Goal: Transaction & Acquisition: Purchase product/service

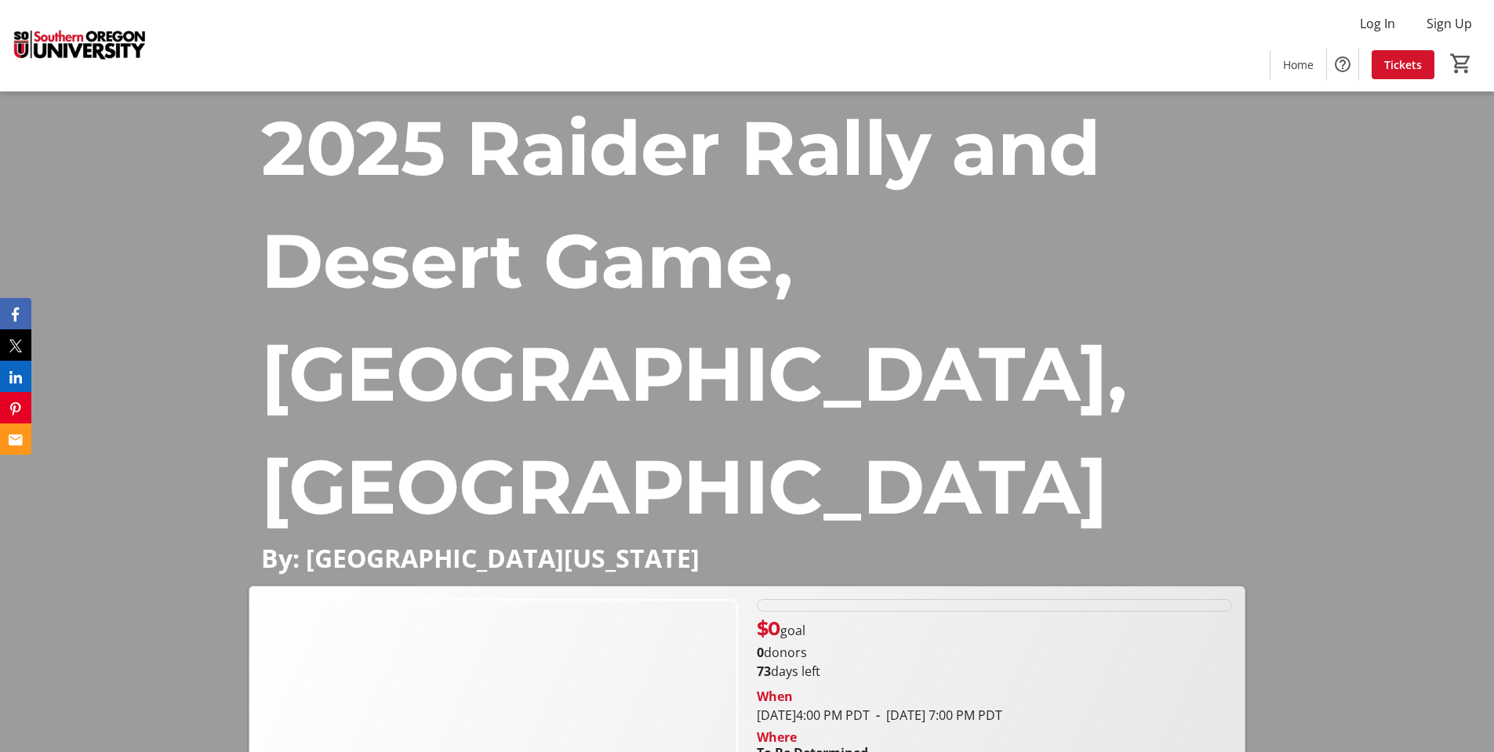
scroll to position [209, 0]
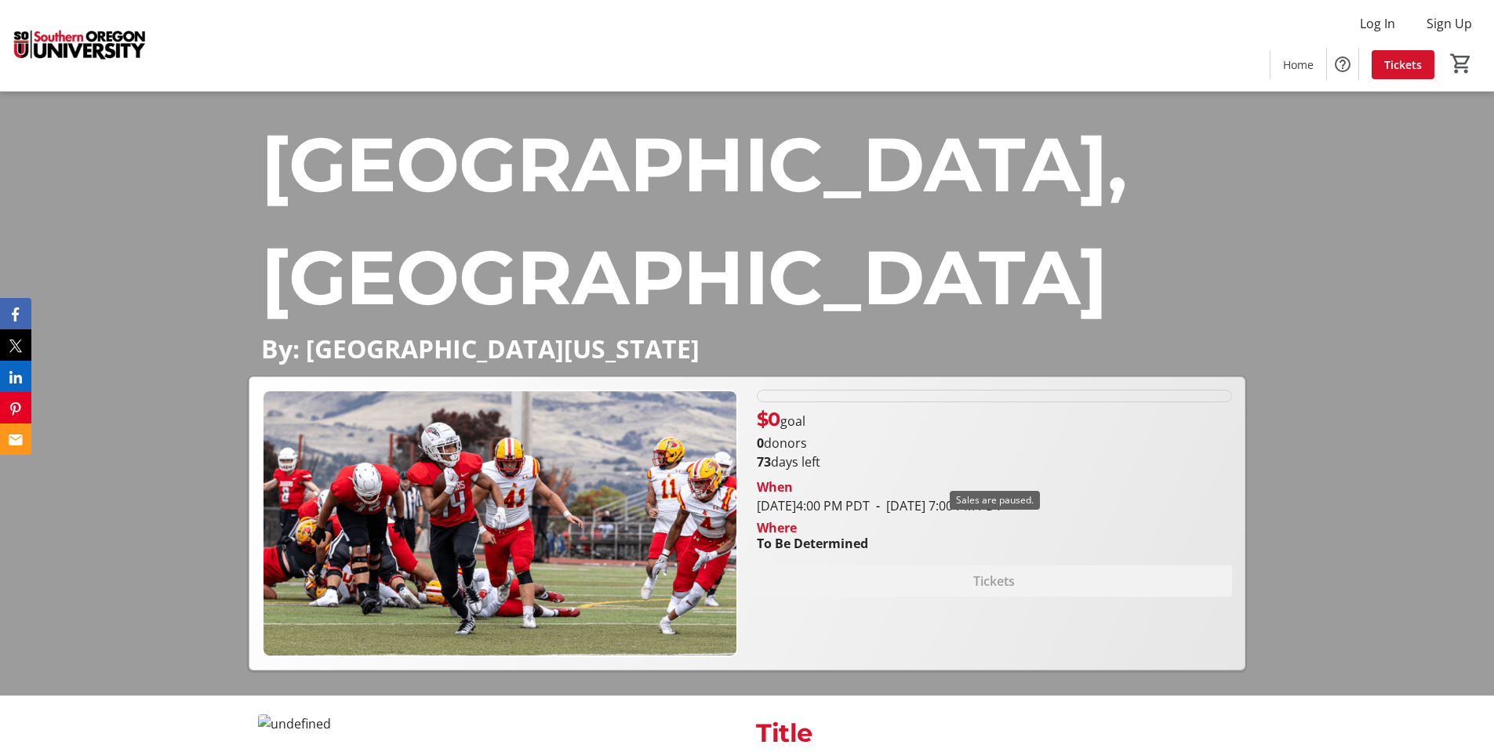
click at [1072, 566] on div "Tickets" at bounding box center [994, 581] width 475 height 31
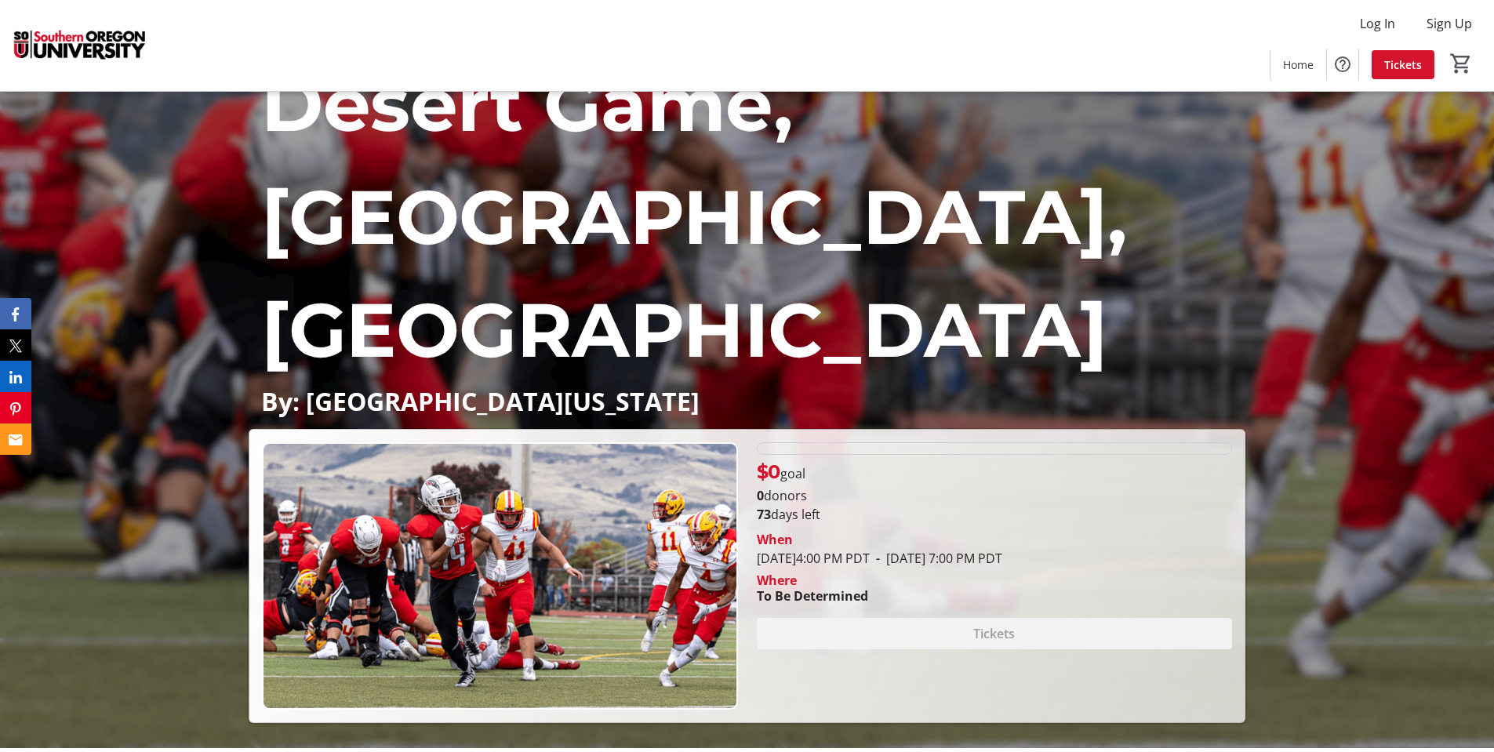
click at [789, 458] on p "$0 goal" at bounding box center [781, 472] width 49 height 28
click at [781, 460] on span "$0" at bounding box center [769, 471] width 24 height 23
click at [844, 458] on div "$0 goal" at bounding box center [994, 472] width 475 height 28
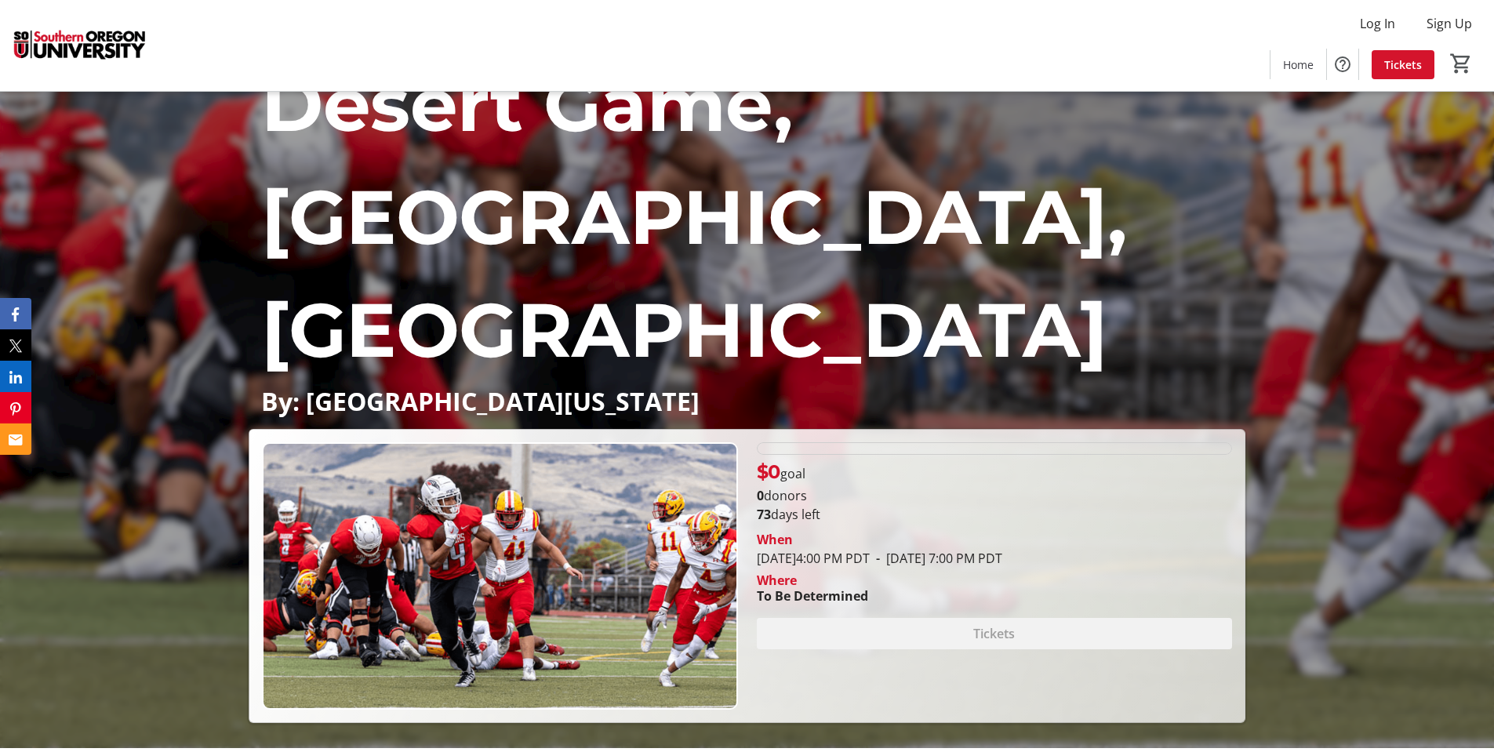
click at [844, 458] on div "$0 goal" at bounding box center [994, 472] width 475 height 28
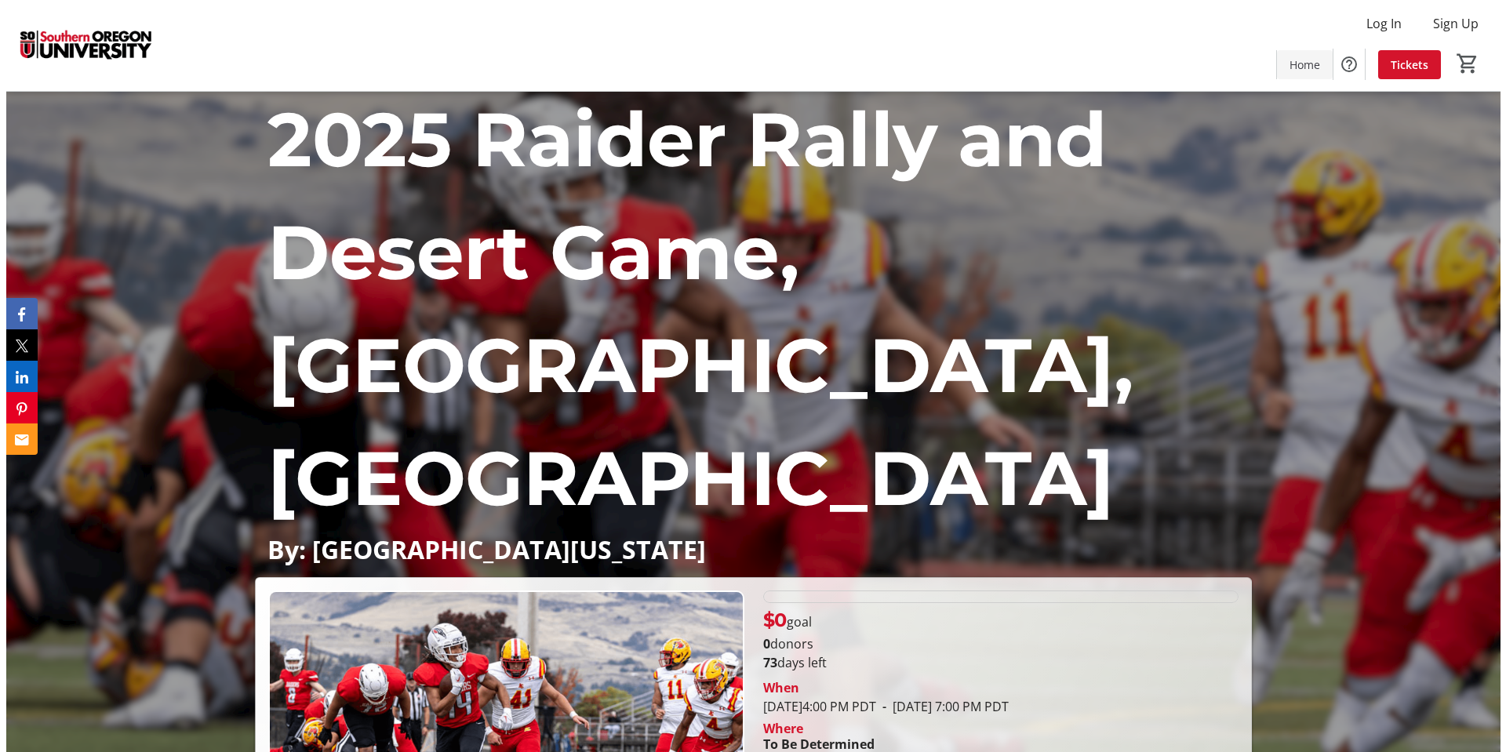
scroll to position [0, 0]
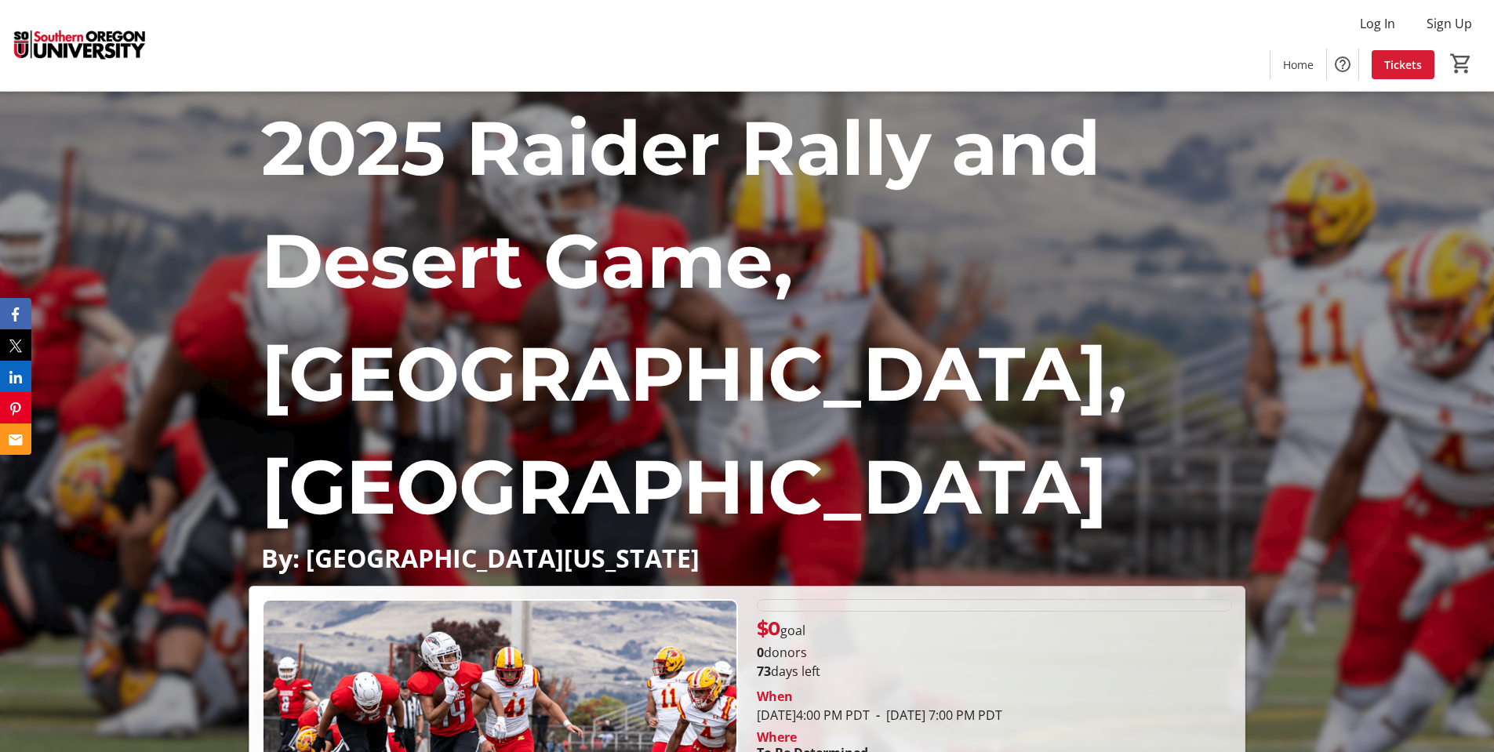
click at [1410, 63] on span "Tickets" at bounding box center [1404, 64] width 38 height 16
